Goal: Check status: Check status

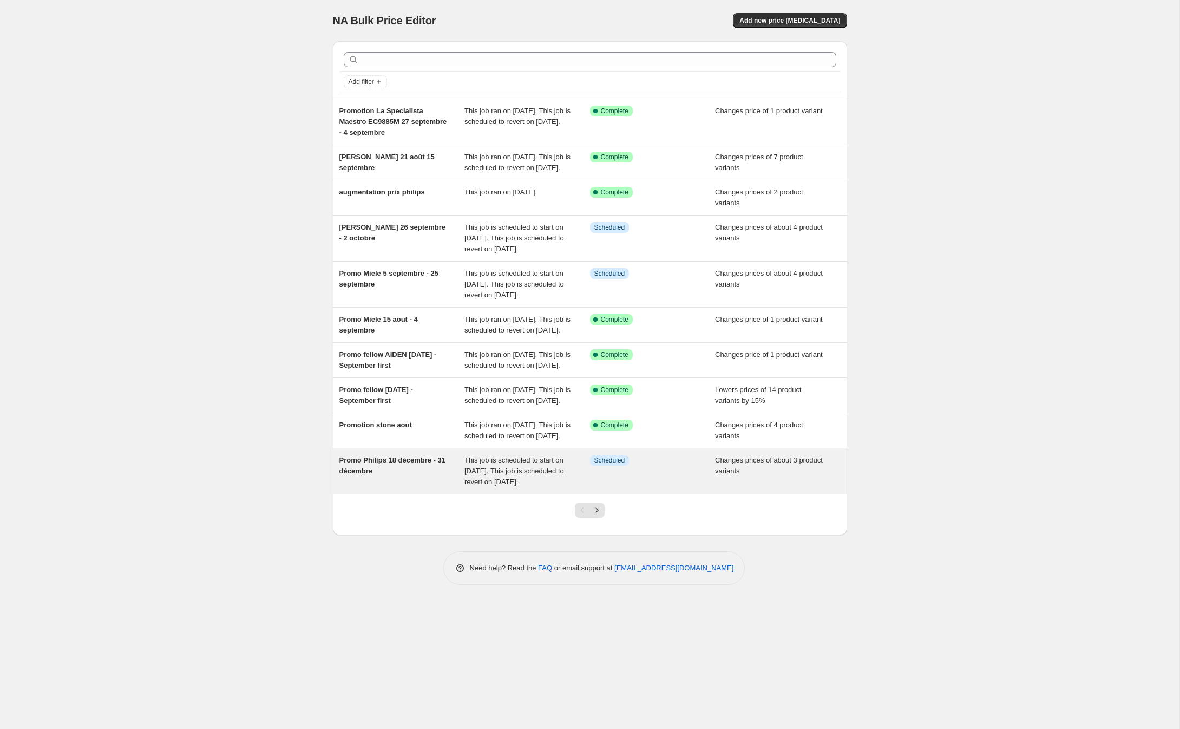
scroll to position [136, 0]
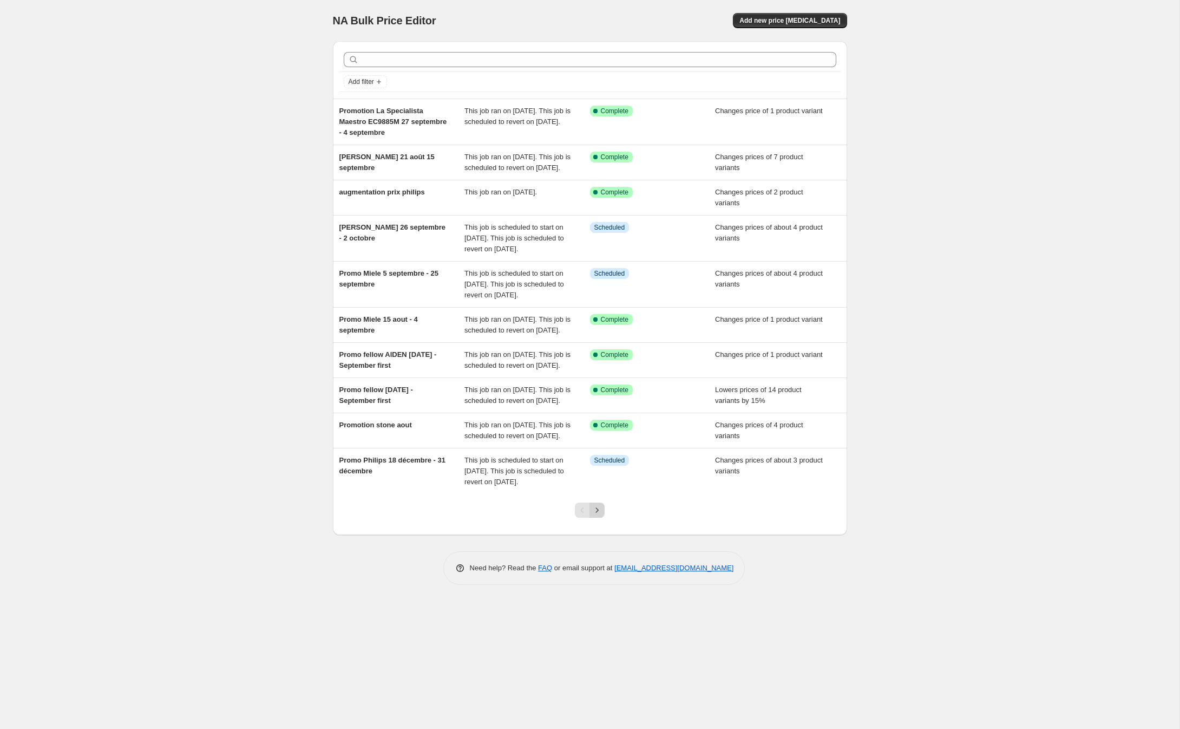
click at [603, 515] on icon "Next" at bounding box center [597, 510] width 11 height 11
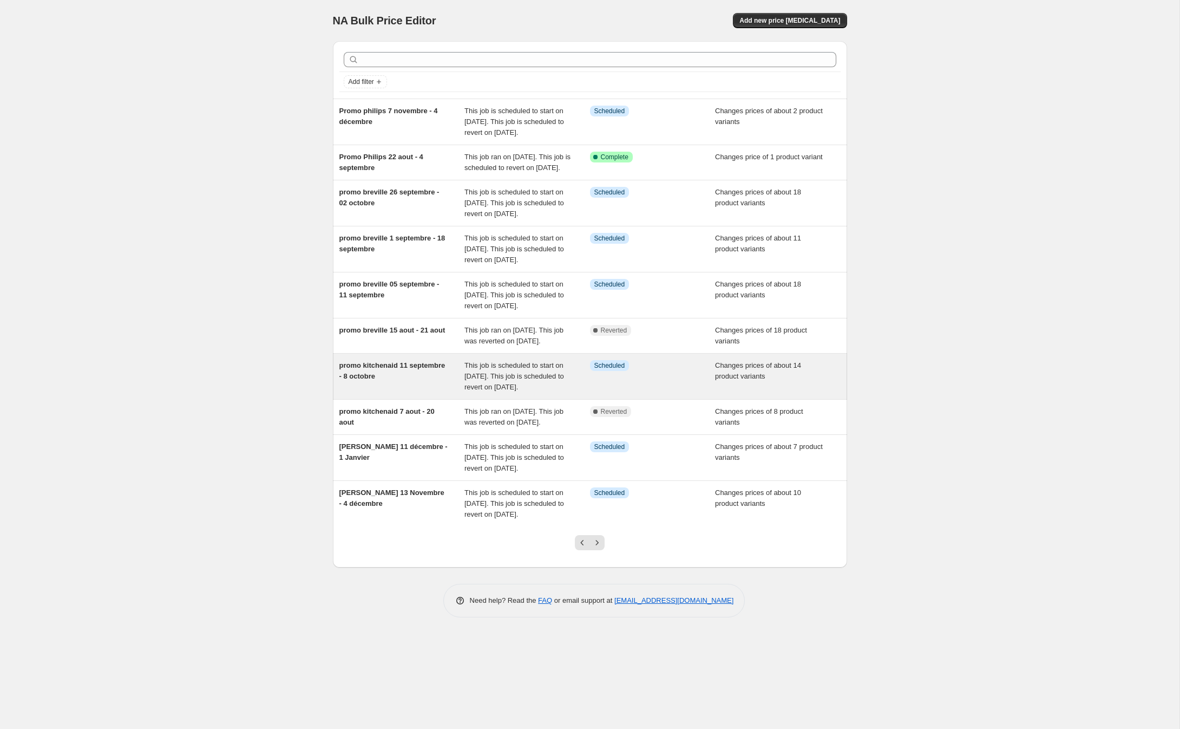
scroll to position [208, 0]
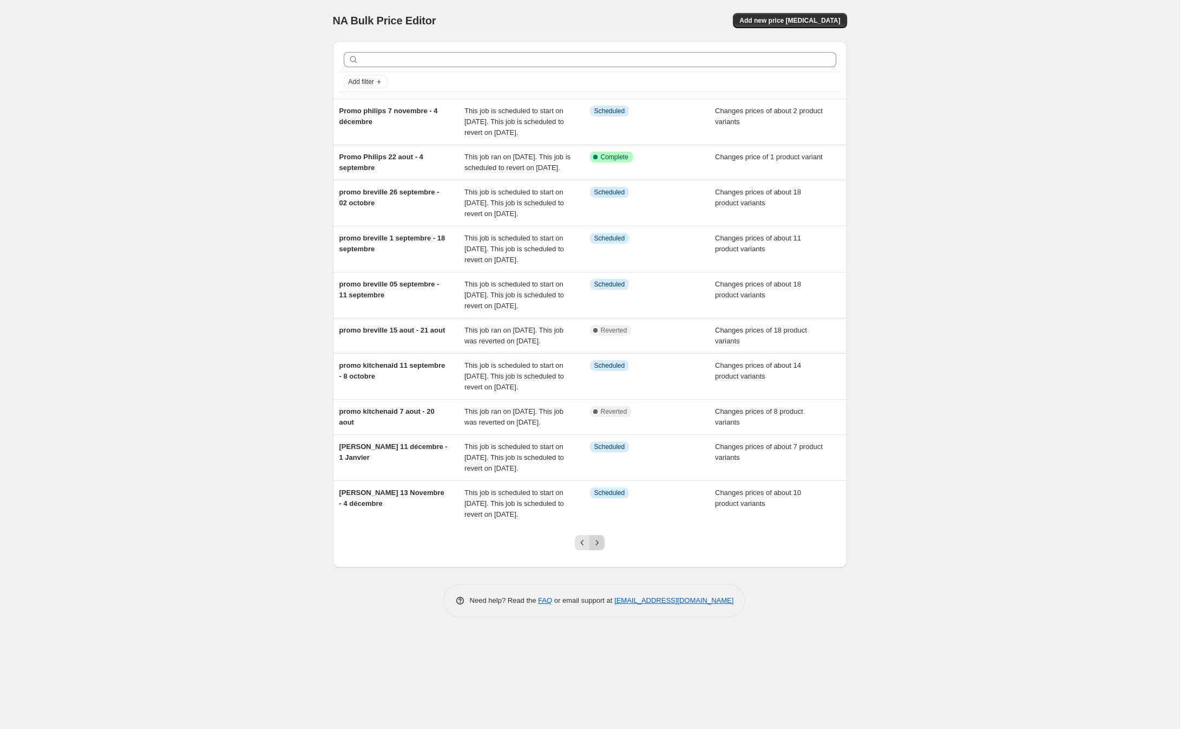
click at [599, 548] on icon "Next" at bounding box center [597, 542] width 11 height 11
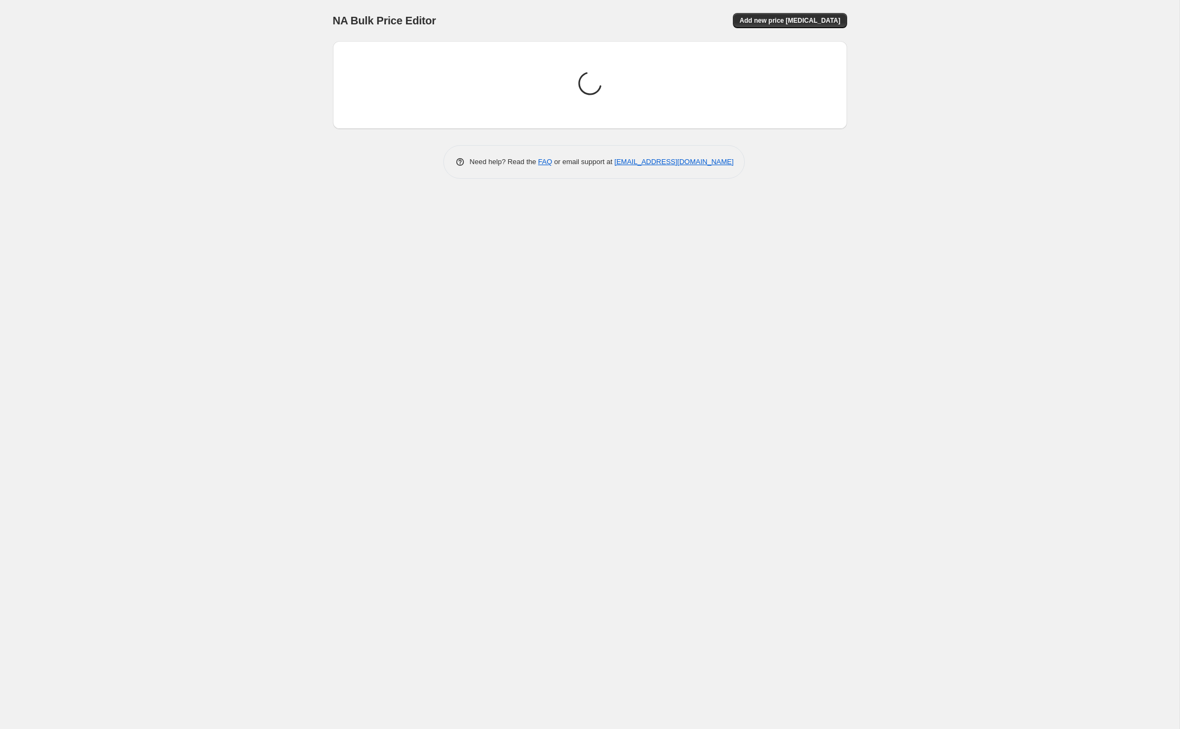
scroll to position [0, 0]
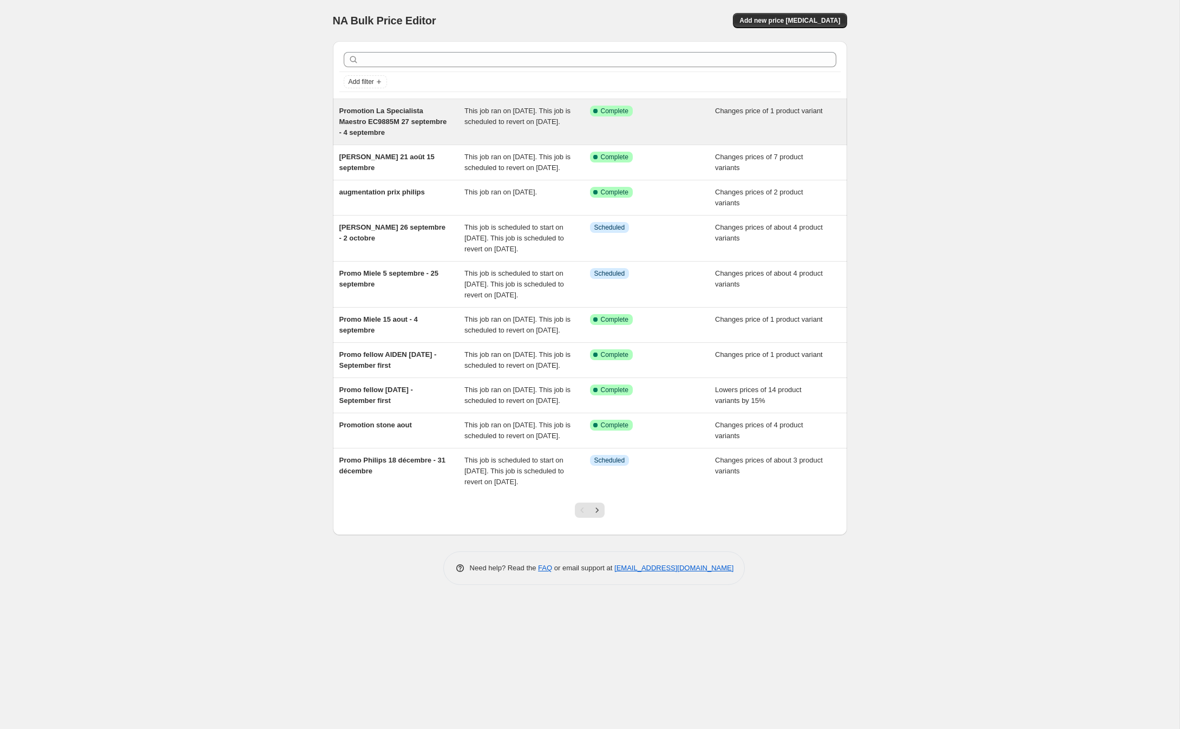
click at [601, 138] on div "Success Complete Complete" at bounding box center [653, 122] width 126 height 32
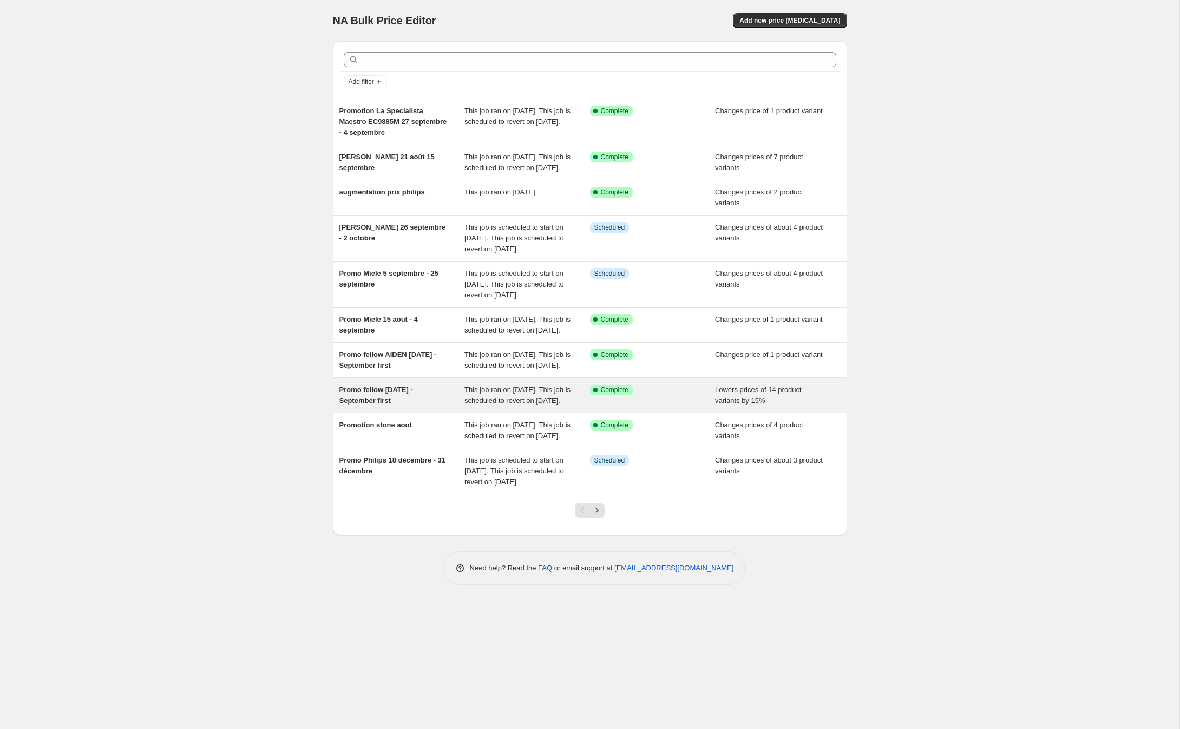
scroll to position [136, 0]
click at [600, 515] on icon "Next" at bounding box center [597, 510] width 11 height 11
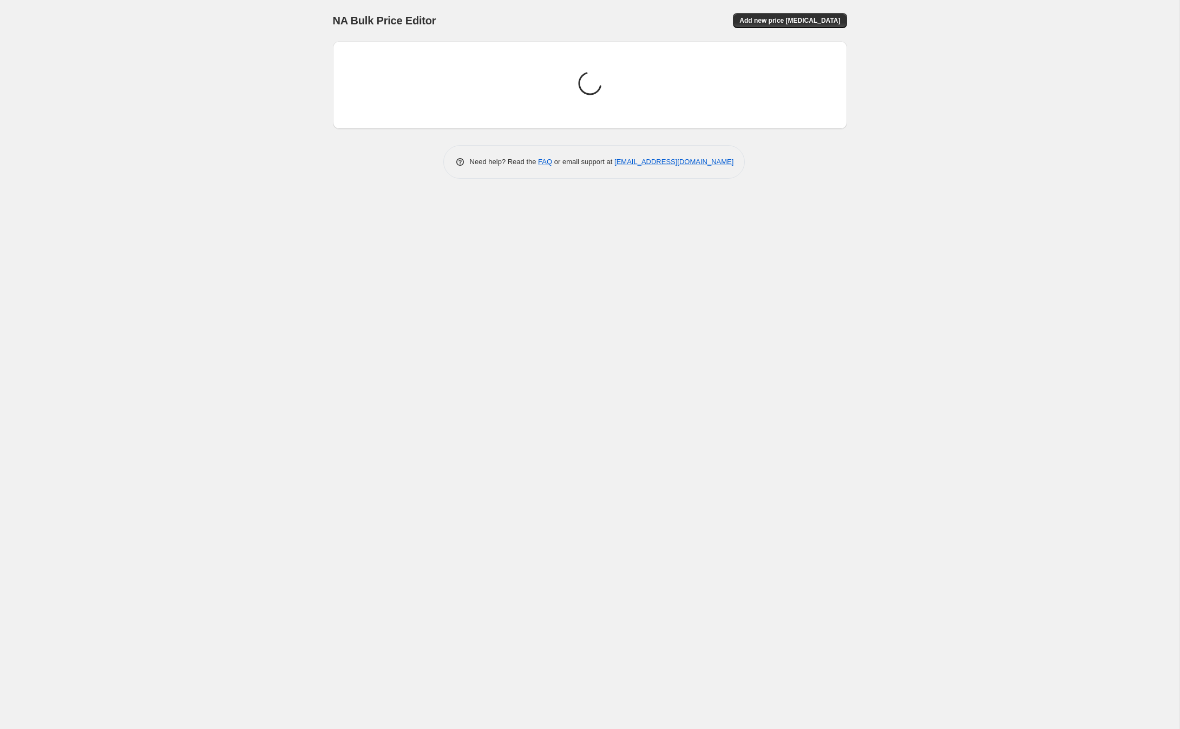
scroll to position [0, 0]
